Goal: Task Accomplishment & Management: Manage account settings

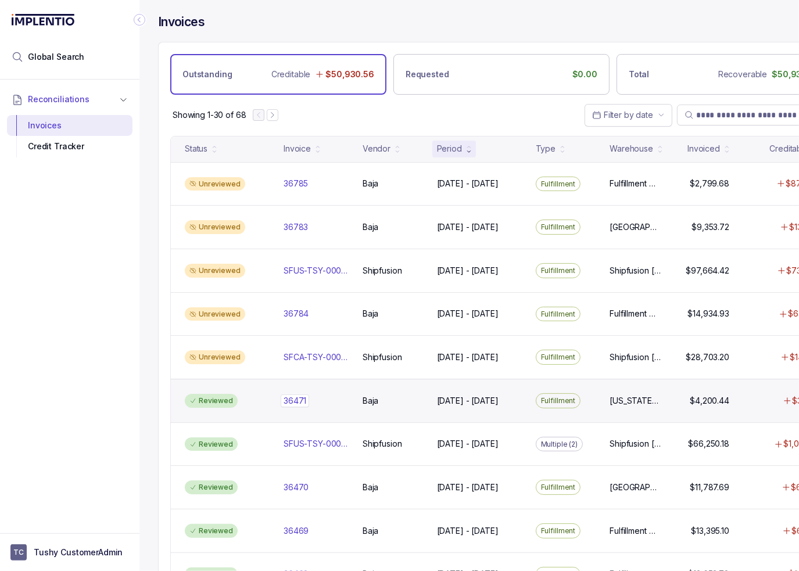
click at [339, 395] on div "36471 36471" at bounding box center [315, 401] width 65 height 12
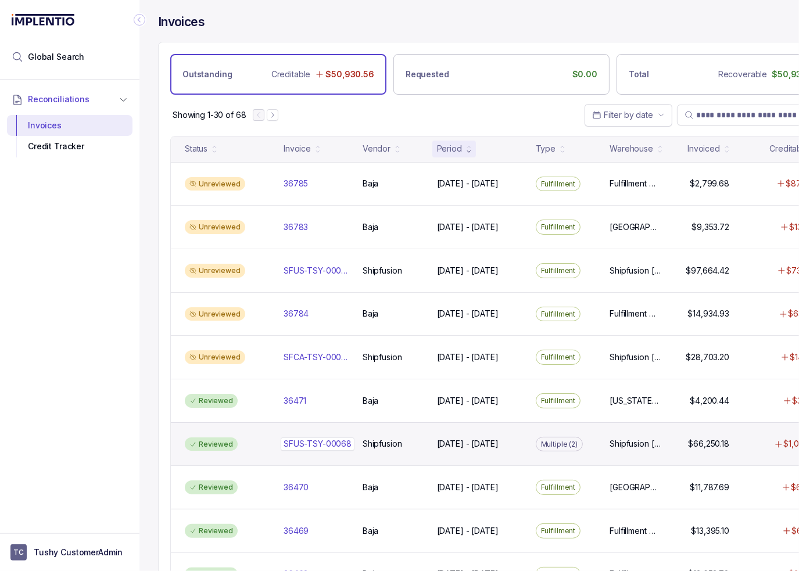
click at [337, 446] on p "SFUS-TSY-00068" at bounding box center [318, 443] width 74 height 13
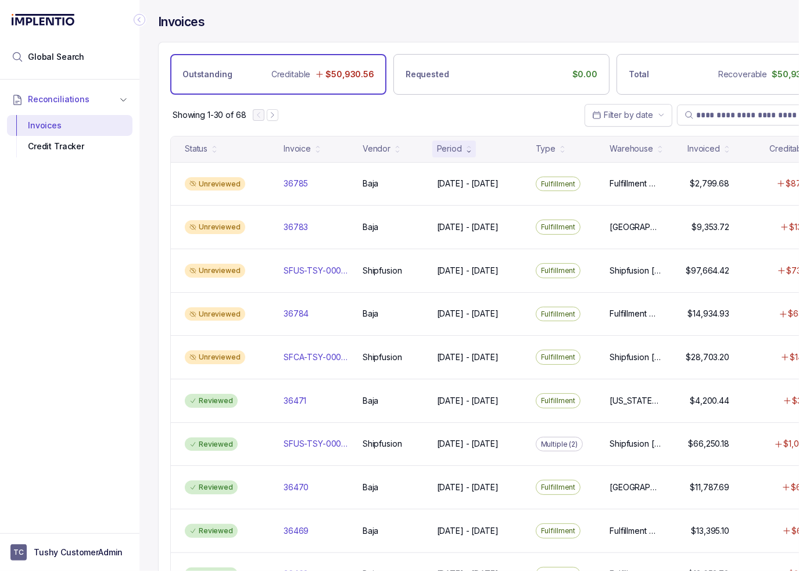
click at [310, 494] on div "Reviewed 36470 36470 [GEOGRAPHIC_DATA] [DATE] - [DATE] [DATE] - [DATE] Fulfillm…" at bounding box center [501, 487] width 661 height 44
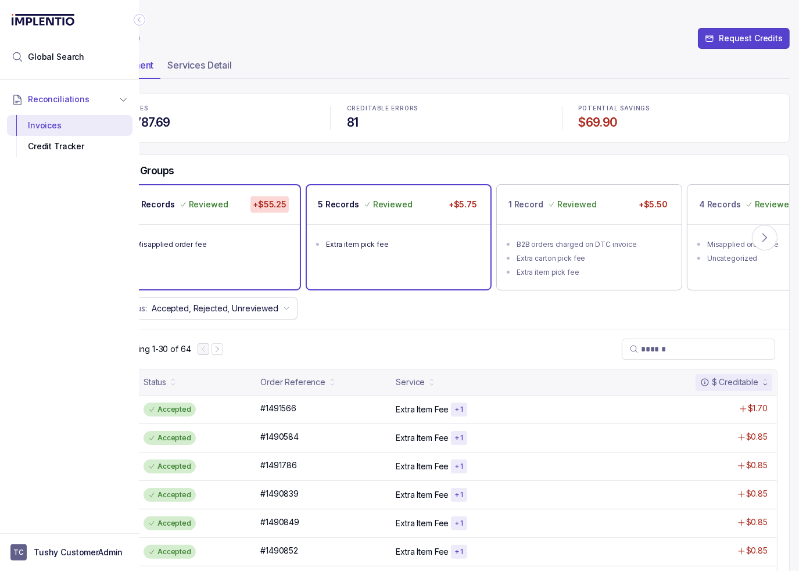
scroll to position [0, 64]
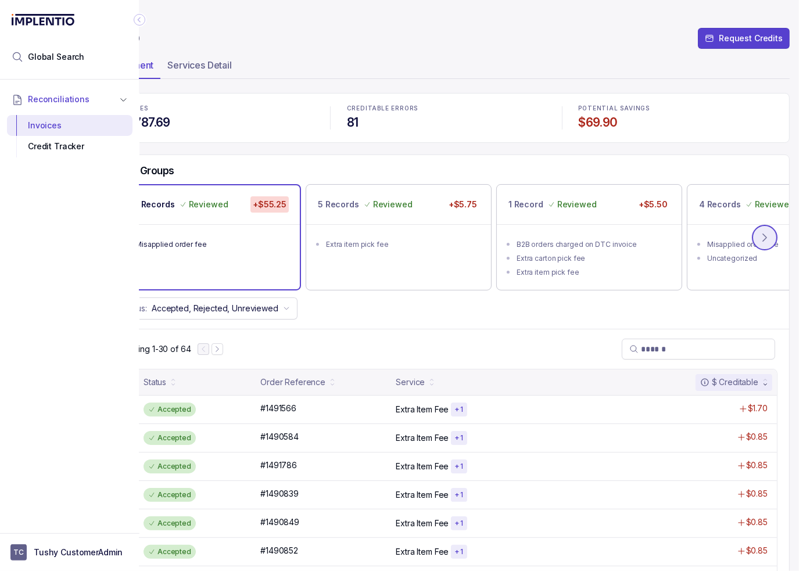
click at [763, 235] on icon at bounding box center [764, 238] width 3 height 8
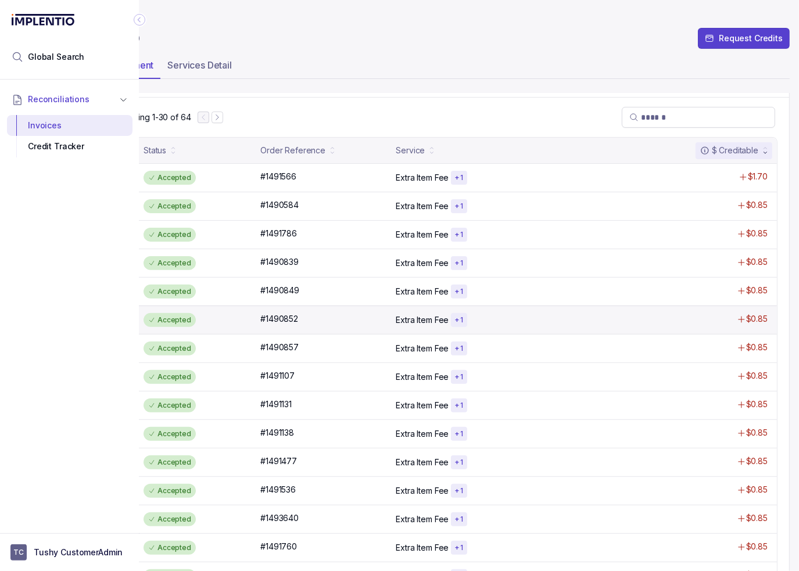
scroll to position [232, 64]
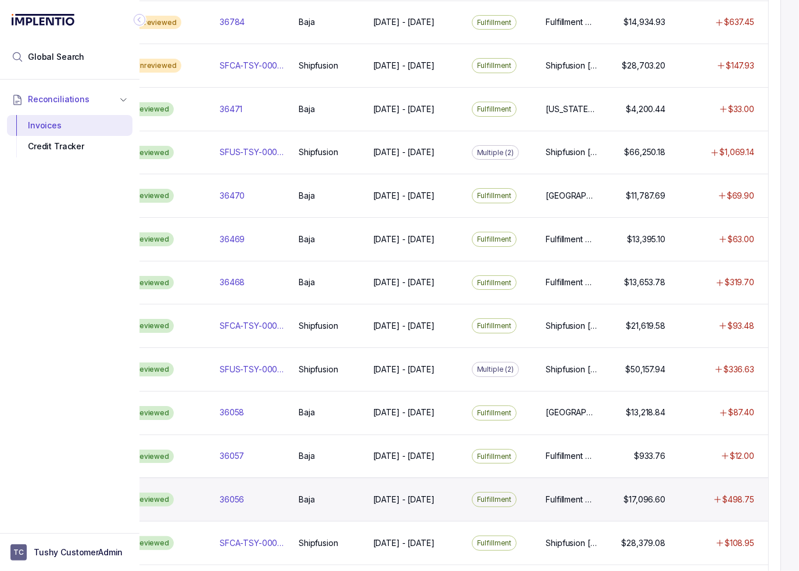
scroll to position [407, 64]
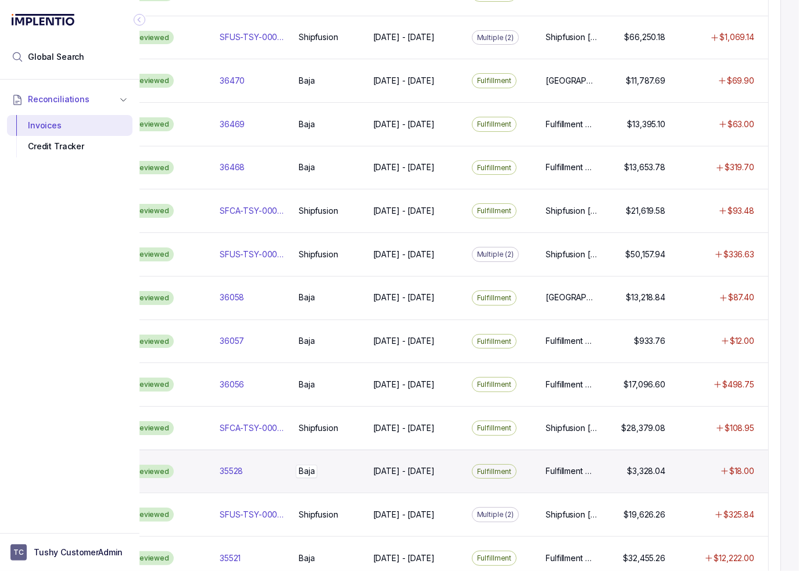
click at [300, 465] on div "[GEOGRAPHIC_DATA]" at bounding box center [307, 471] width 16 height 12
